Goal: Transaction & Acquisition: Subscribe to service/newsletter

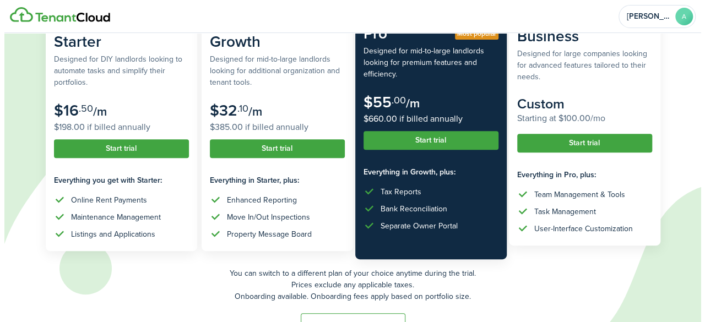
scroll to position [117, 0]
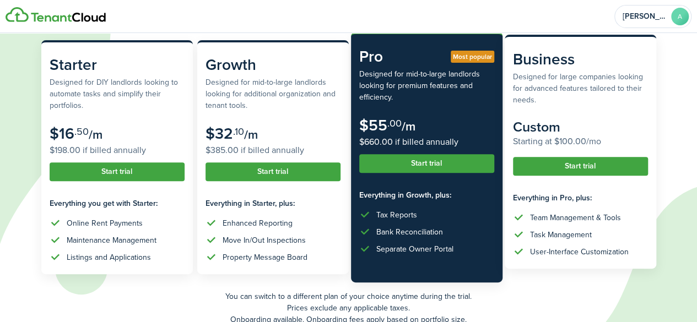
click at [595, 159] on button "Start trial" at bounding box center [580, 166] width 135 height 19
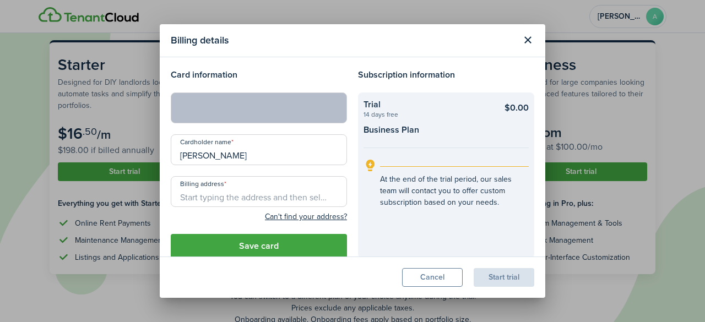
click at [316, 174] on div "Cardholder name [PERSON_NAME]" at bounding box center [258, 155] width 187 height 42
click at [317, 199] on input "Billing address" at bounding box center [259, 191] width 176 height 31
type input "[STREET_ADDRESS]"
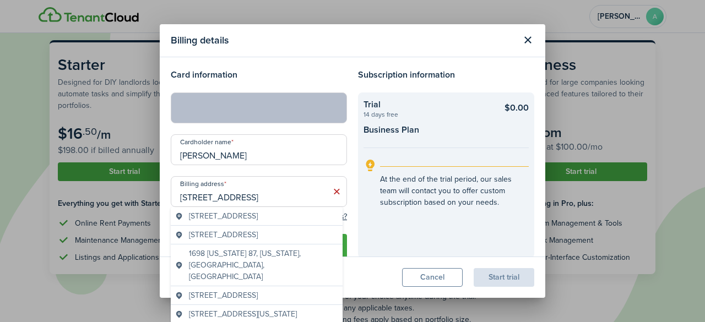
click at [331, 192] on icon at bounding box center [337, 191] width 12 height 11
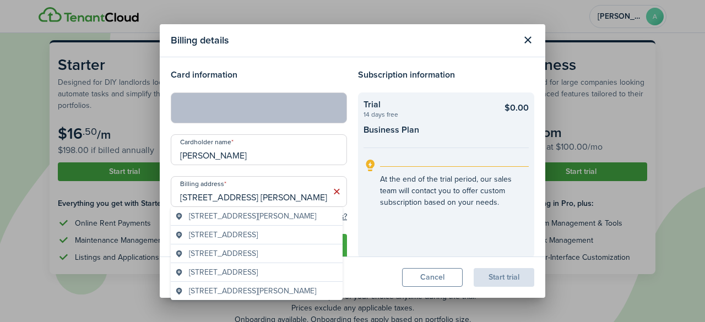
click at [258, 231] on span "[STREET_ADDRESS]" at bounding box center [223, 235] width 69 height 12
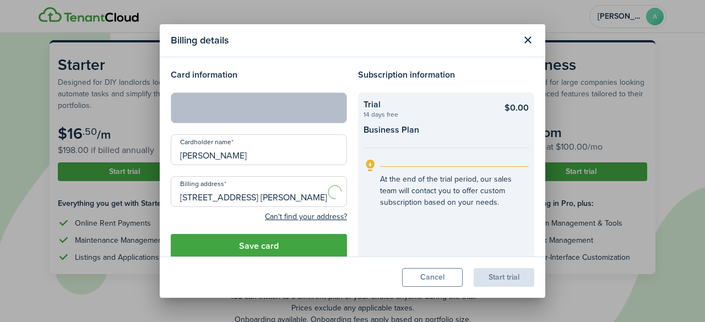
type input "[STREET_ADDRESS]"
click at [255, 248] on button "Save card" at bounding box center [259, 246] width 176 height 24
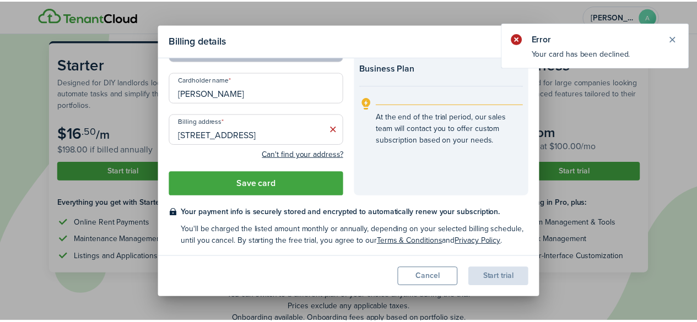
scroll to position [98, 0]
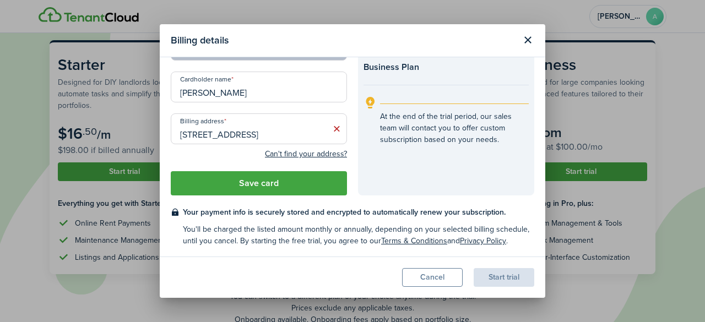
click at [524, 38] on button "Close modal" at bounding box center [527, 40] width 19 height 19
